Goal: Navigation & Orientation: Understand site structure

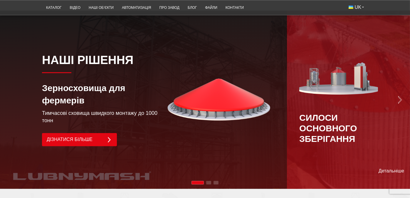
scroll to position [411, 0]
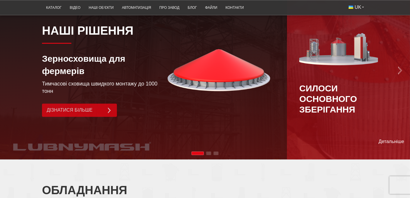
click at [68, 117] on link "Дізнатися більше" at bounding box center [79, 110] width 75 height 13
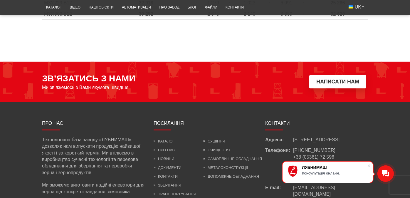
scroll to position [441, 0]
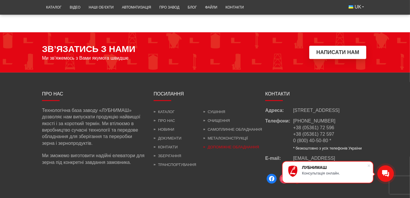
click at [223, 145] on link "Допоміжне обладнання" at bounding box center [231, 147] width 56 height 4
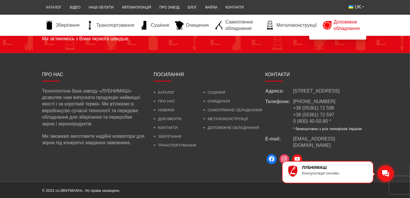
scroll to position [479, 0]
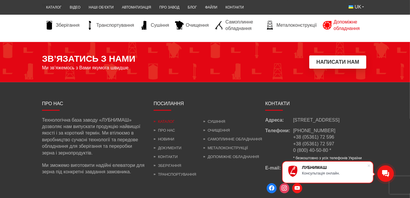
click at [165, 122] on link "Каталог" at bounding box center [164, 121] width 21 height 4
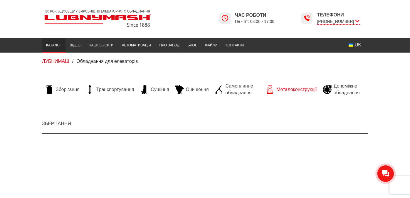
click at [284, 91] on span "Металоконструкції" at bounding box center [296, 89] width 40 height 6
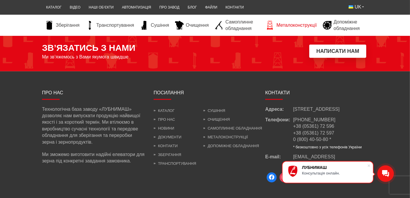
scroll to position [789, 0]
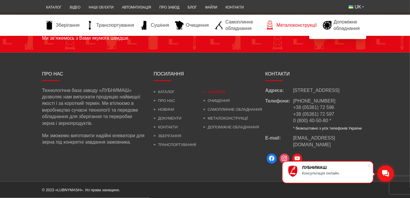
click at [216, 92] on link "Сушіння" at bounding box center [214, 92] width 22 height 4
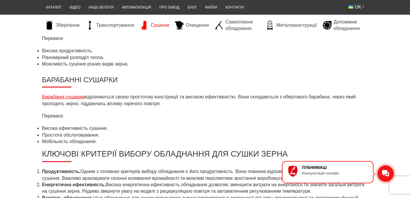
scroll to position [294, 0]
